Goal: Task Accomplishment & Management: Manage account settings

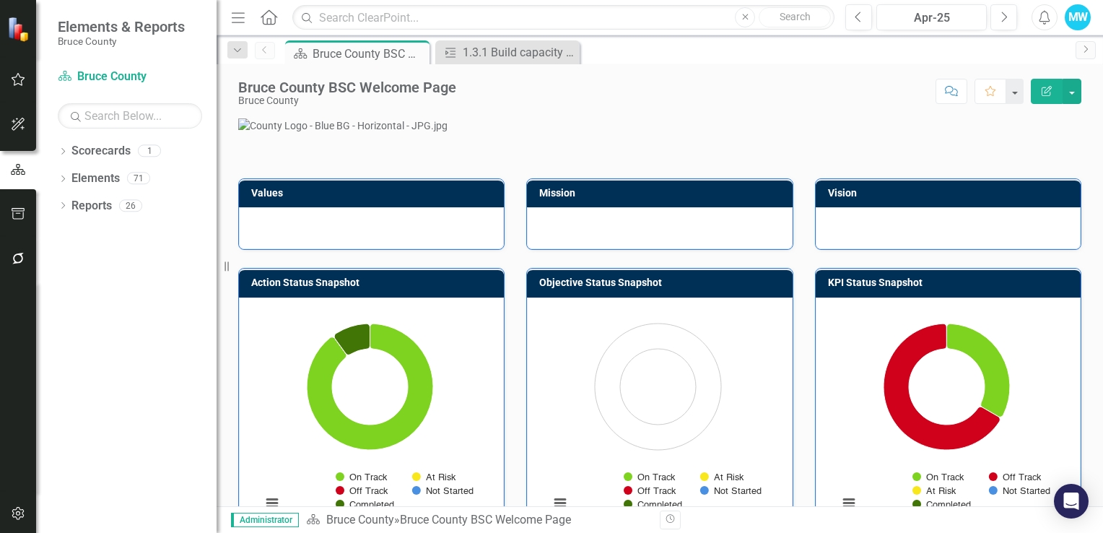
scroll to position [217, 0]
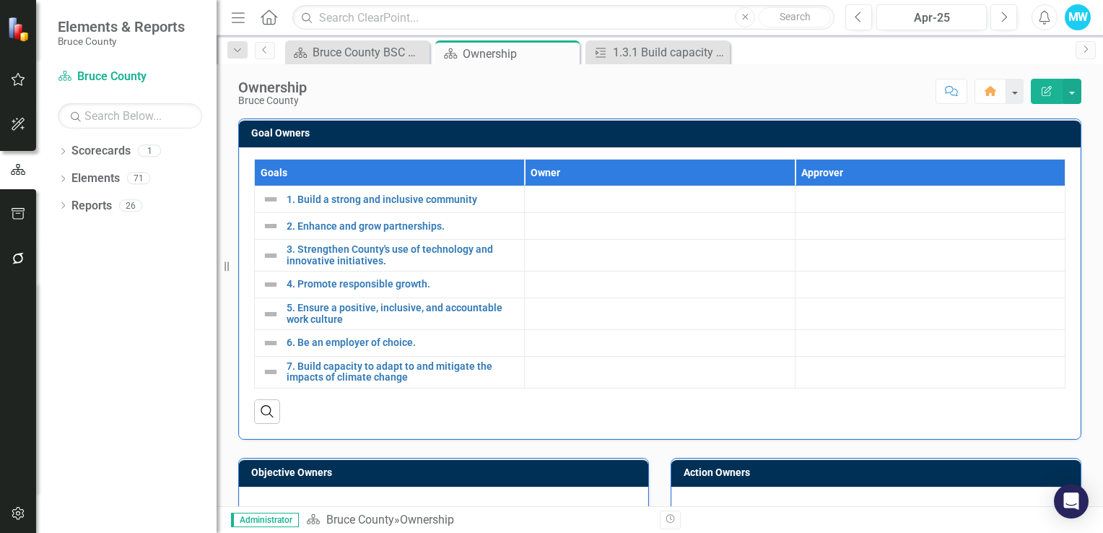
click at [1077, 16] on div "MW" at bounding box center [1077, 17] width 26 height 26
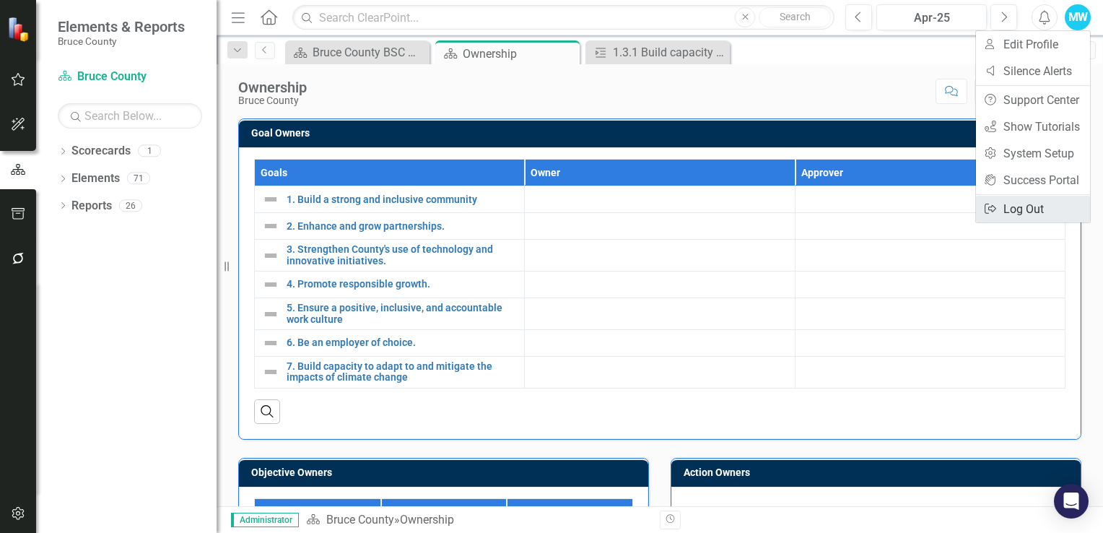
click at [1033, 209] on link "Logout Log Out" at bounding box center [1033, 209] width 114 height 27
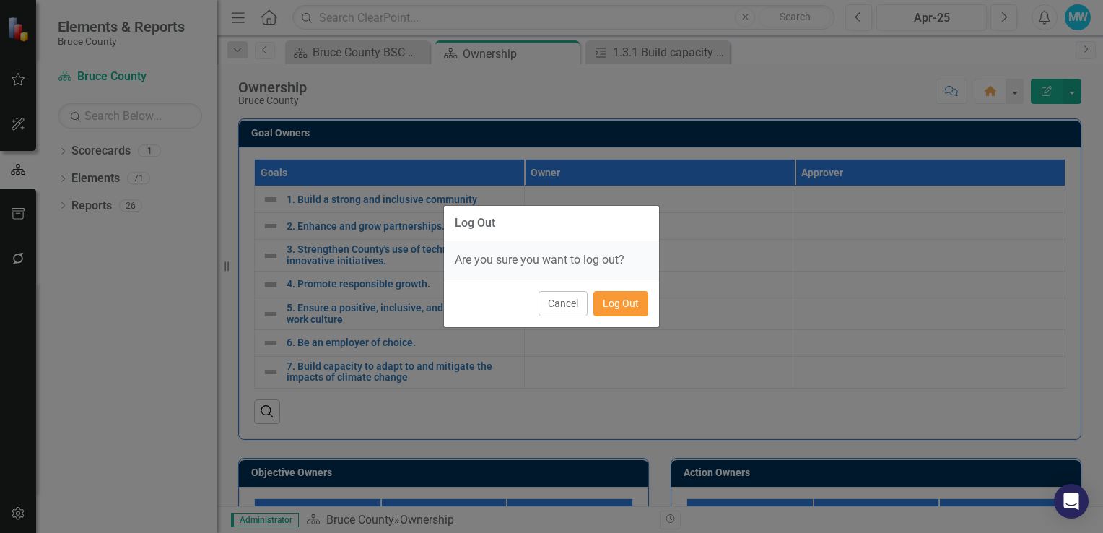
click at [618, 302] on button "Log Out" at bounding box center [620, 303] width 55 height 25
